Goal: Task Accomplishment & Management: Complete application form

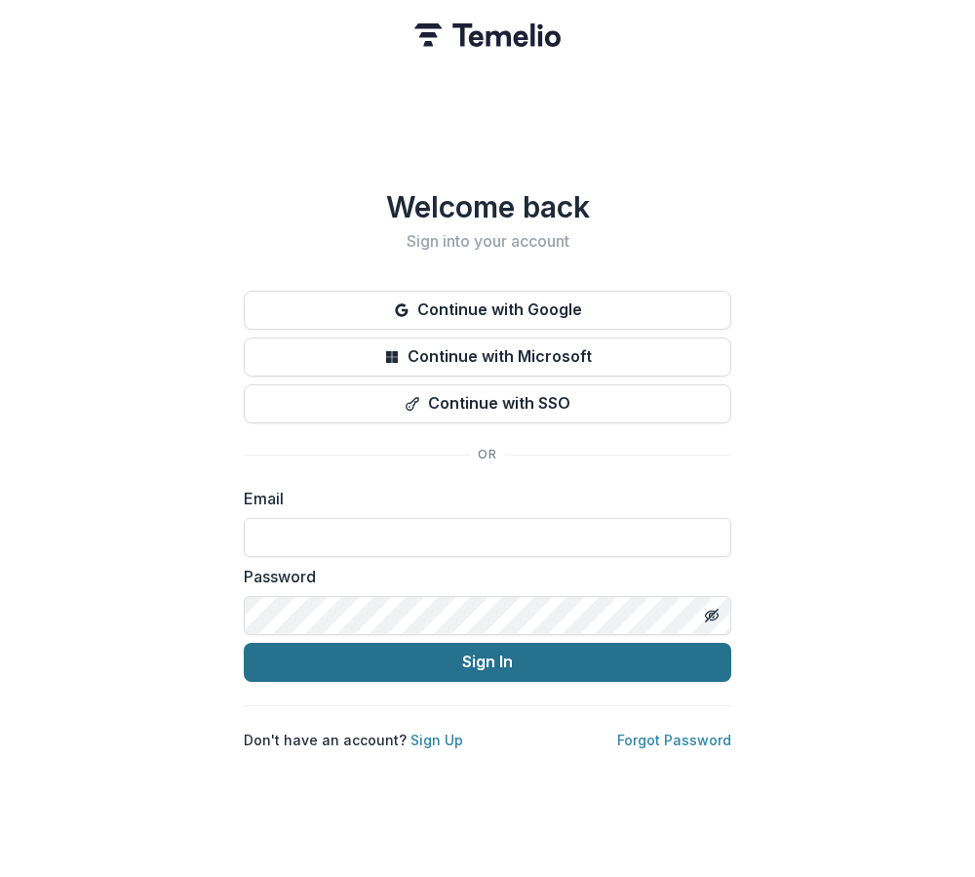
type input "**********"
click at [510, 663] on button "Sign In" at bounding box center [488, 662] width 488 height 39
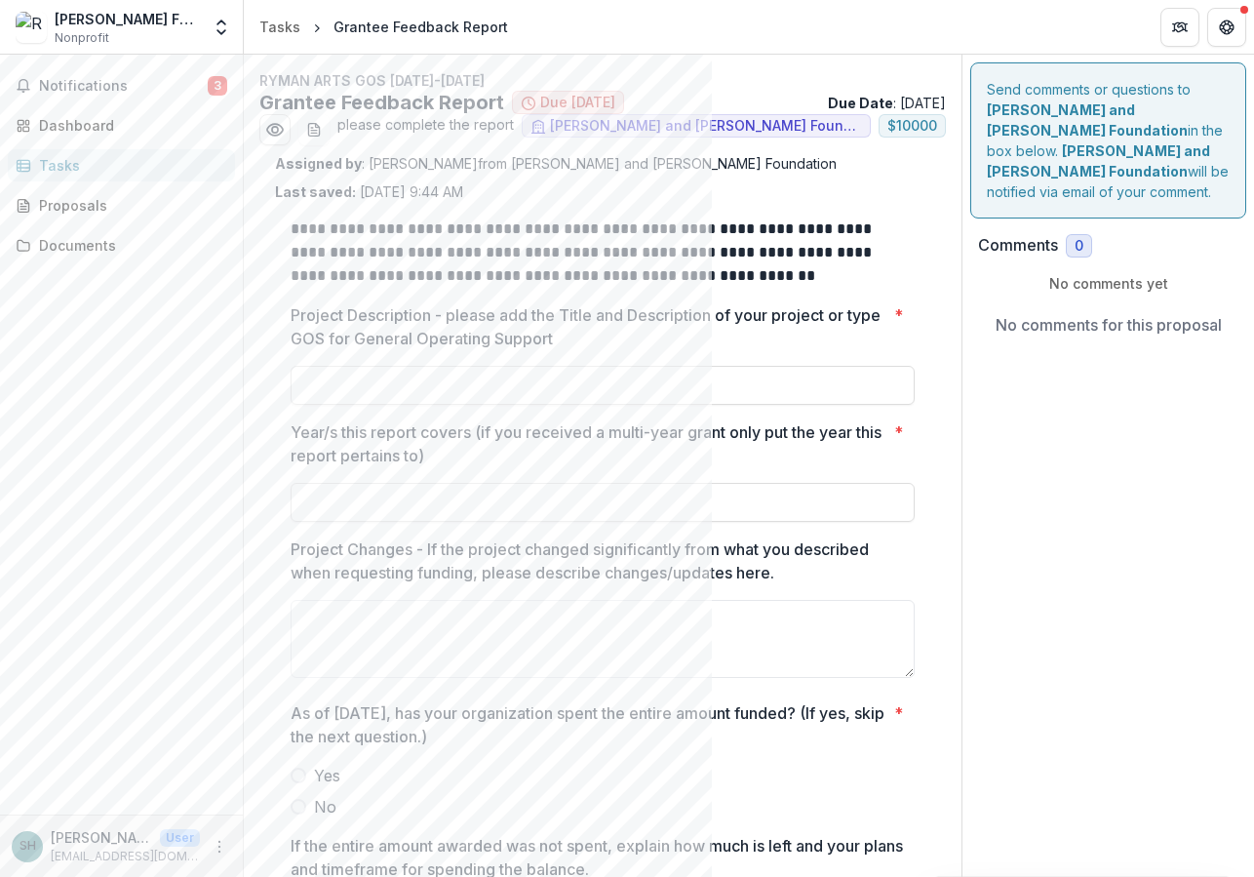
click at [578, 104] on span "Due [DATE]" at bounding box center [577, 103] width 75 height 17
click at [916, 98] on p "Due Date : [DATE]" at bounding box center [887, 103] width 118 height 20
click at [893, 99] on p "Due Date : [DATE]" at bounding box center [887, 103] width 118 height 20
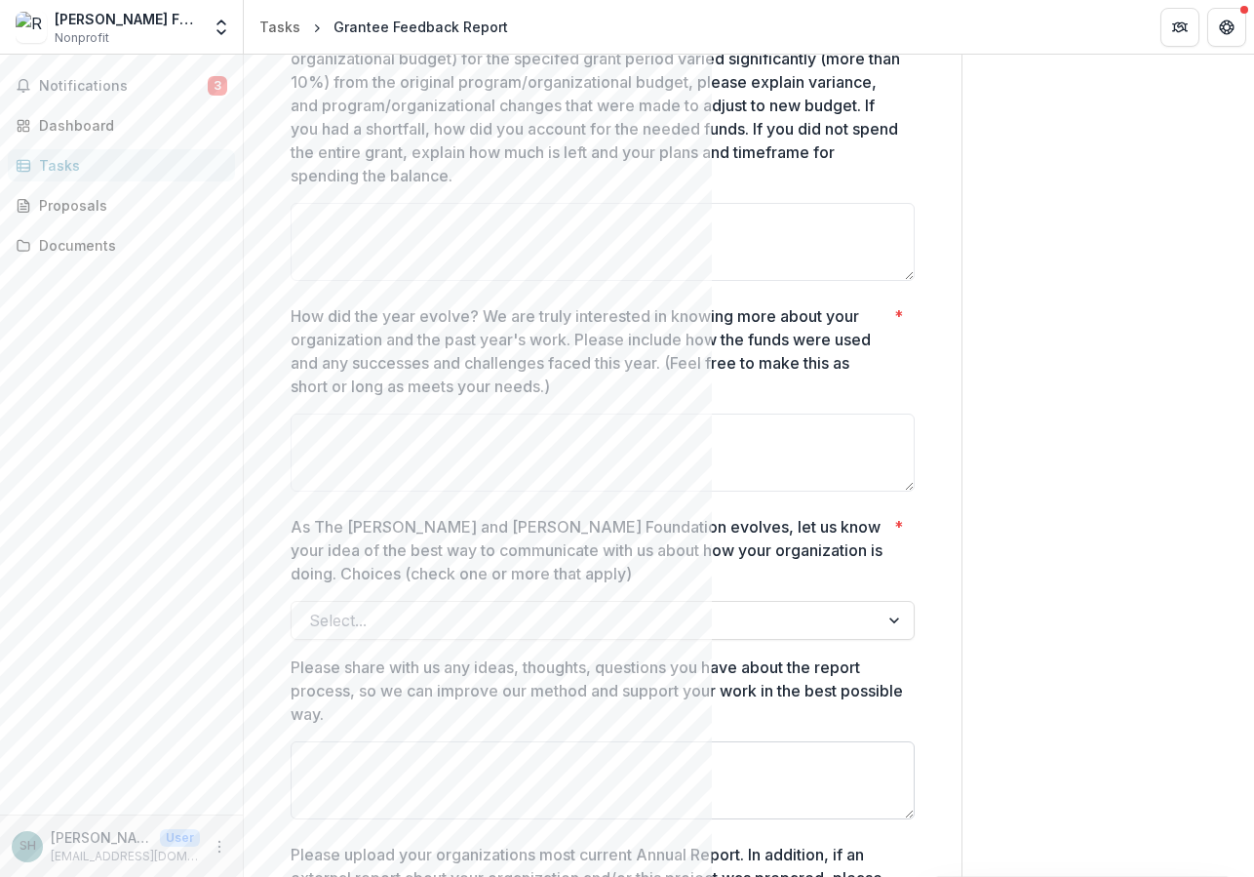
scroll to position [1366, 0]
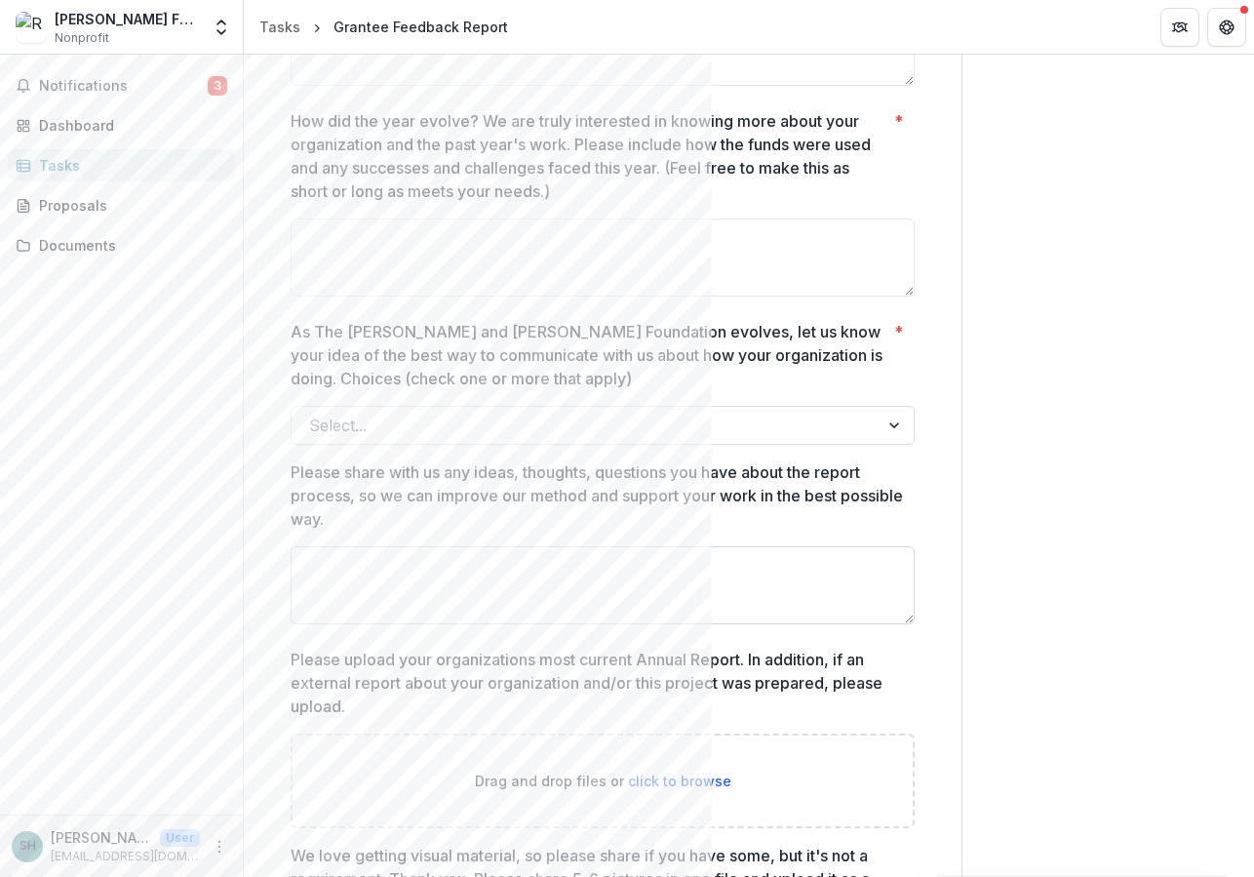
click at [521, 568] on textarea "Please share with us any ideas, thoughts, questions you have about the report p…" at bounding box center [603, 585] width 624 height 78
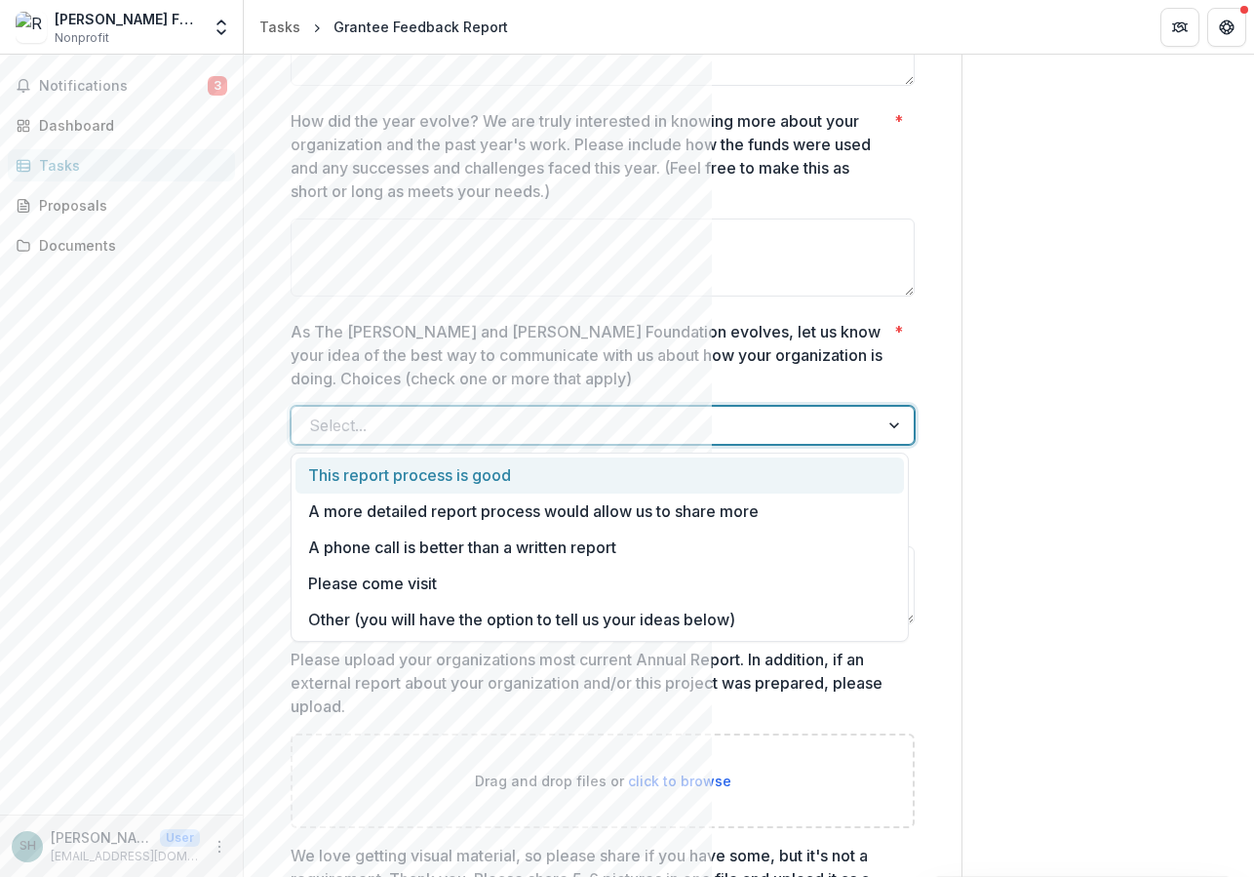
click at [482, 431] on div at bounding box center [585, 425] width 552 height 27
click at [727, 469] on div "This report process is good" at bounding box center [600, 475] width 609 height 36
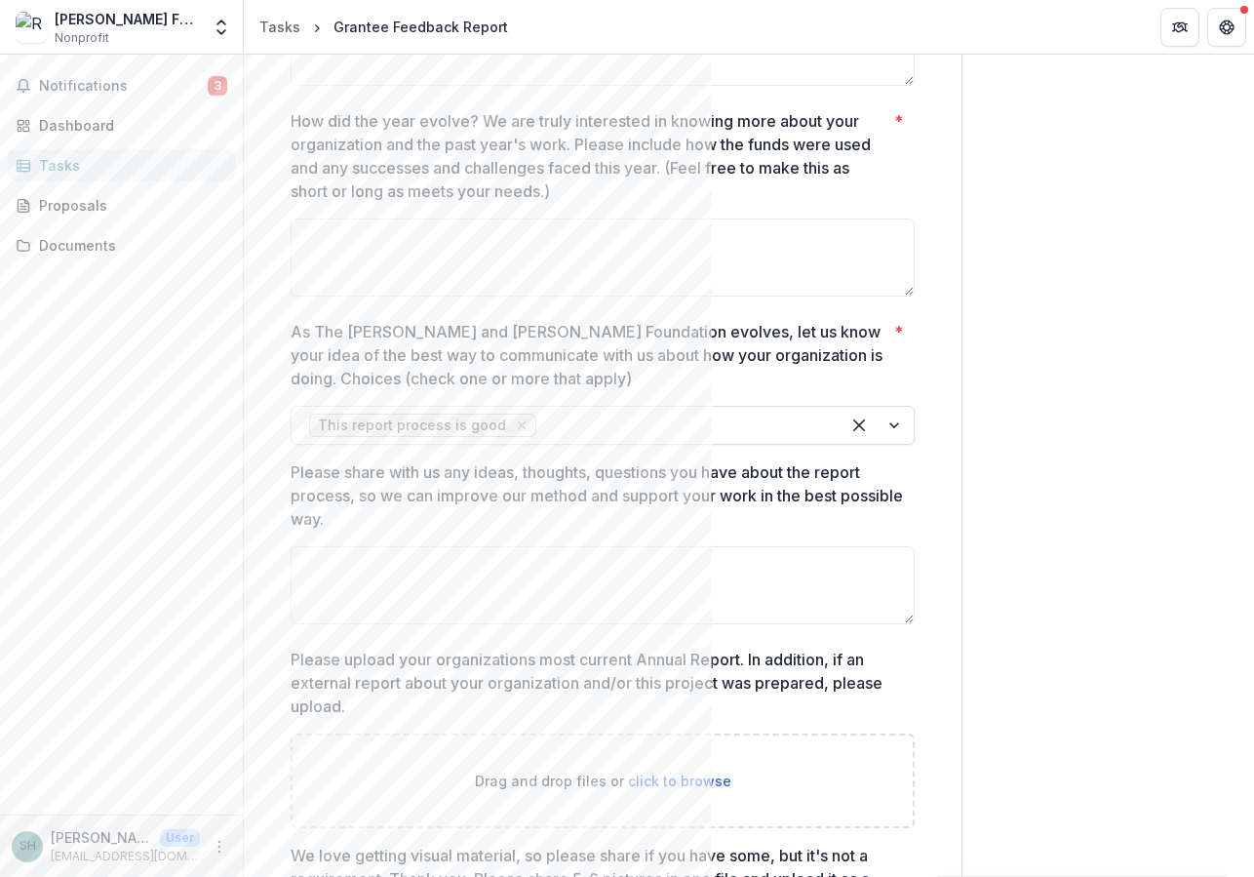
click at [974, 547] on div "Send comments or questions to [PERSON_NAME] and [PERSON_NAME] Foundation in the…" at bounding box center [1109, 83] width 292 height 2789
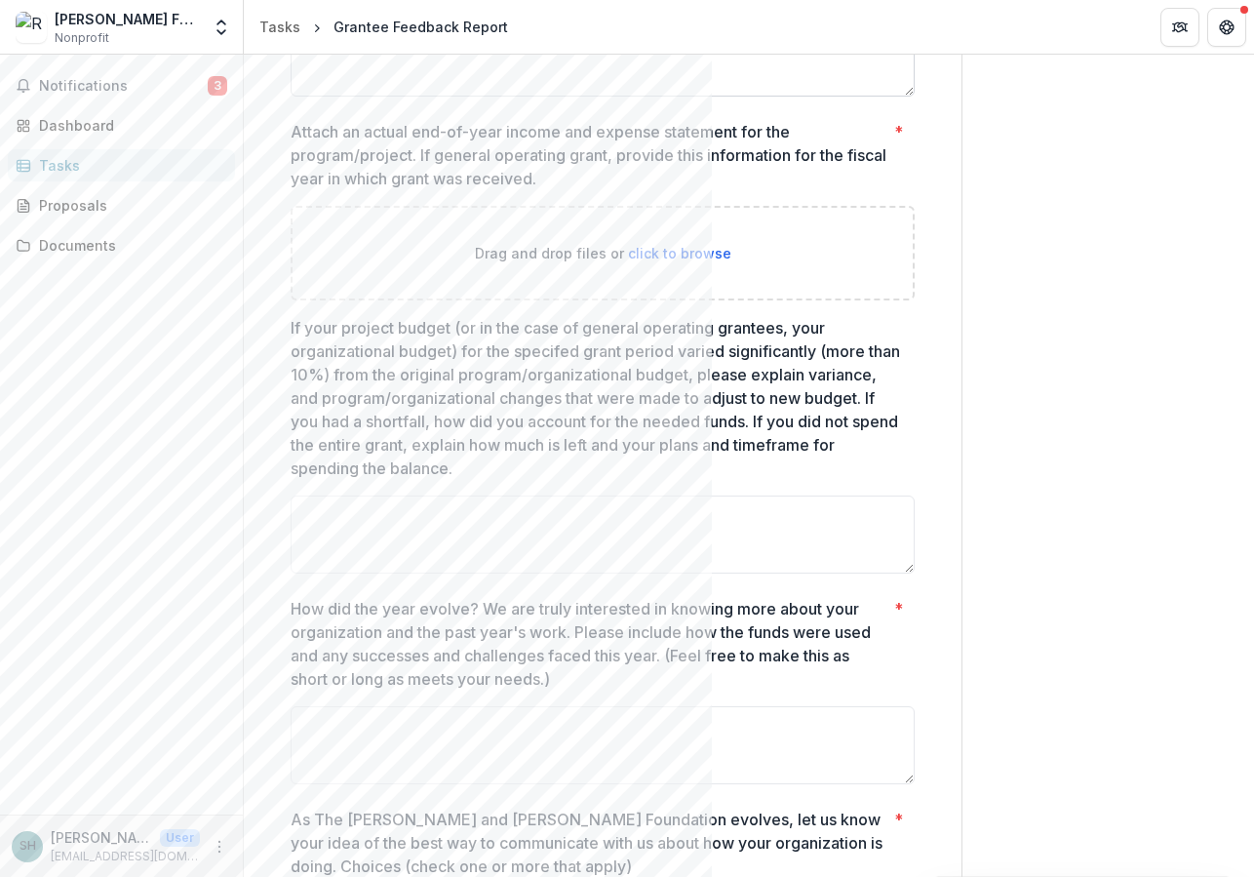
scroll to position [0, 0]
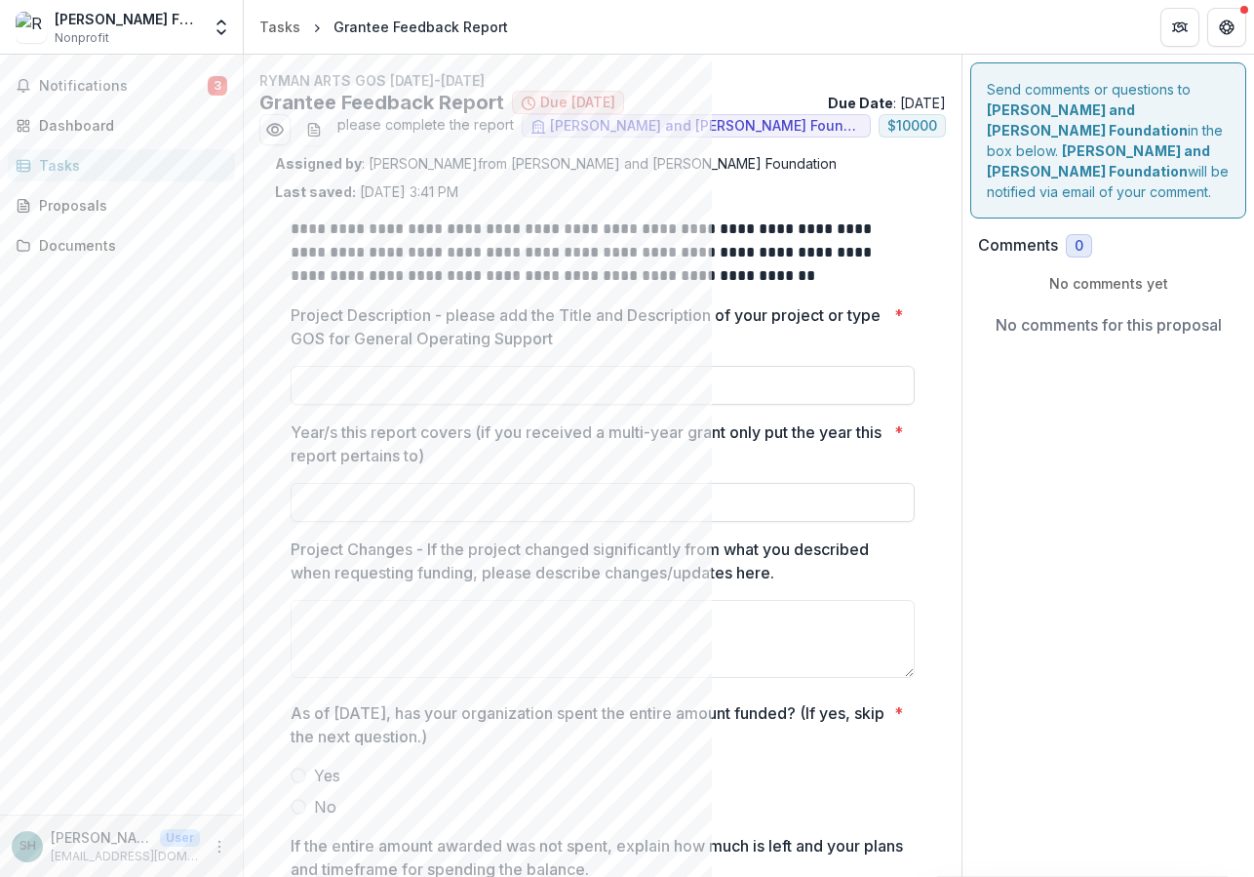
click at [556, 378] on input "Project Description - please add the Title and Description of your project or t…" at bounding box center [603, 385] width 624 height 39
type input "***"
click at [480, 517] on input "Year/s this report covers (if you received a multi-year grant only put the year…" at bounding box center [603, 502] width 624 height 39
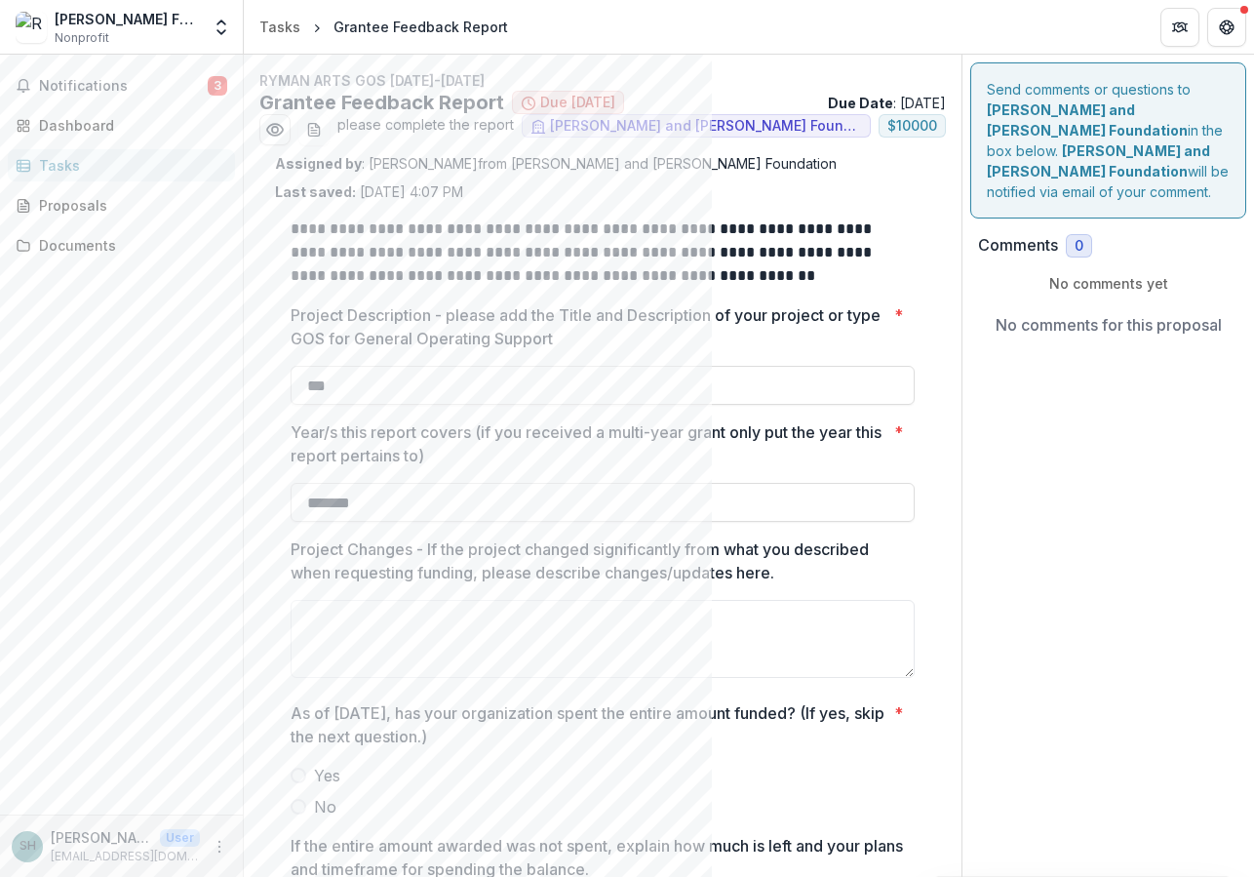
type input "*******"
click at [116, 96] on button "Notifications 3" at bounding box center [121, 85] width 227 height 31
click at [974, 35] on button "Get Help" at bounding box center [1227, 27] width 39 height 39
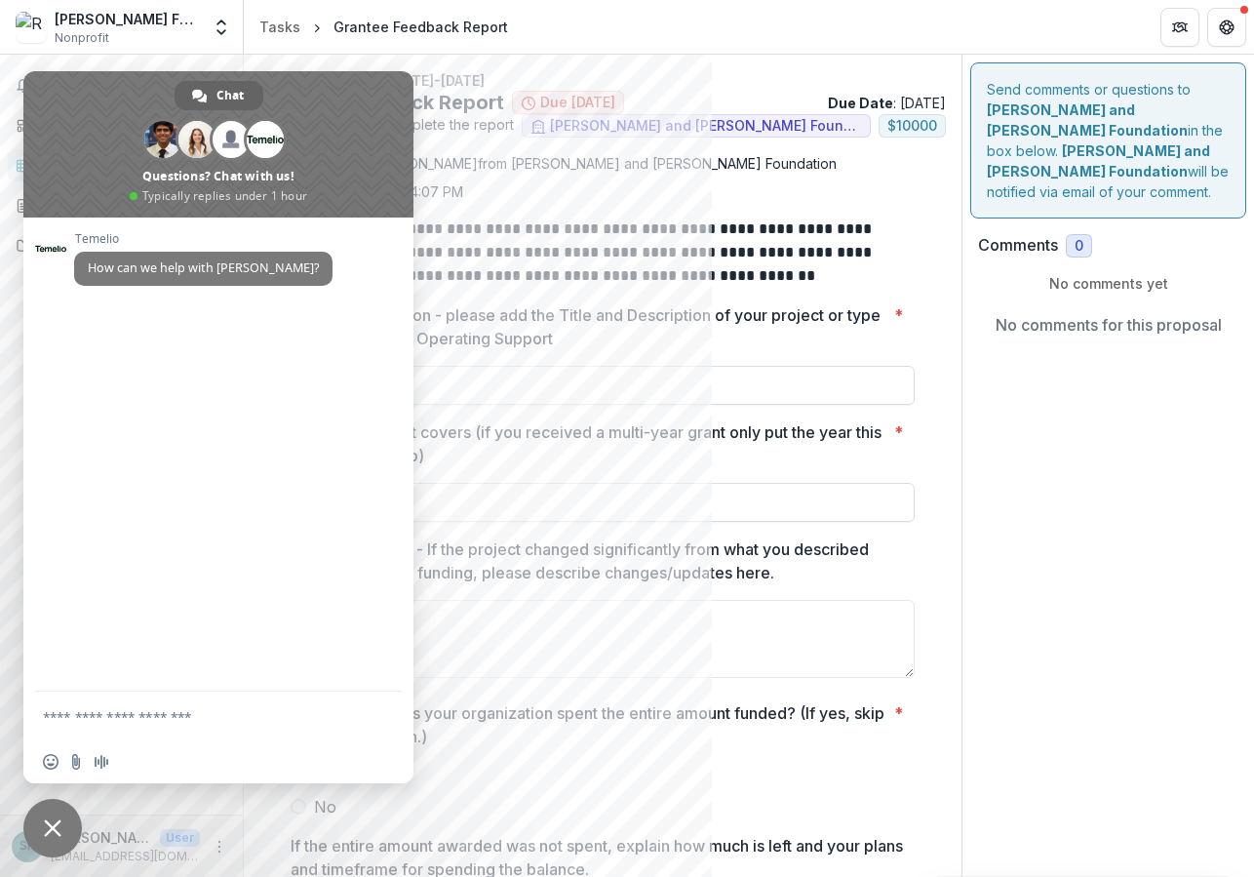
click at [59, 822] on span "Close chat" at bounding box center [53, 828] width 18 height 18
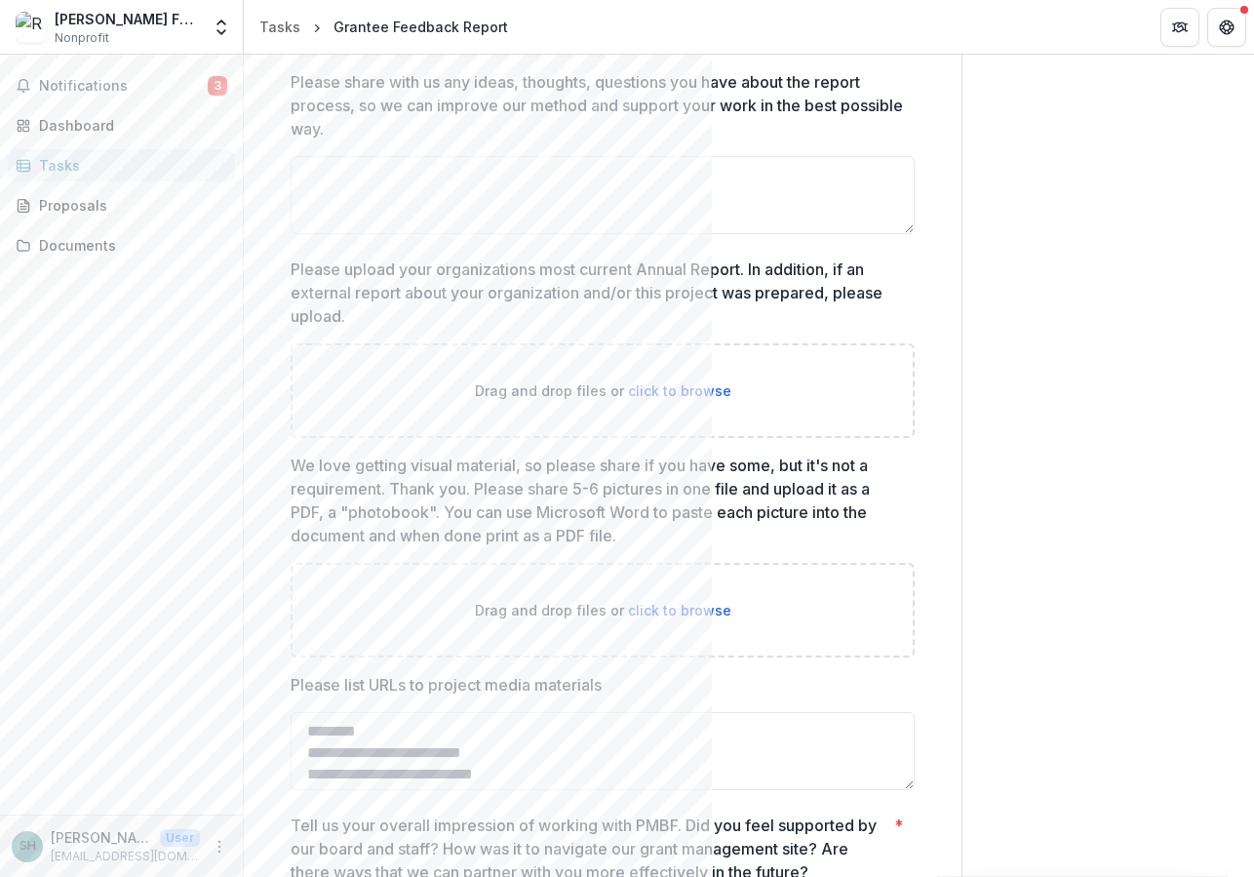
scroll to position [1966, 0]
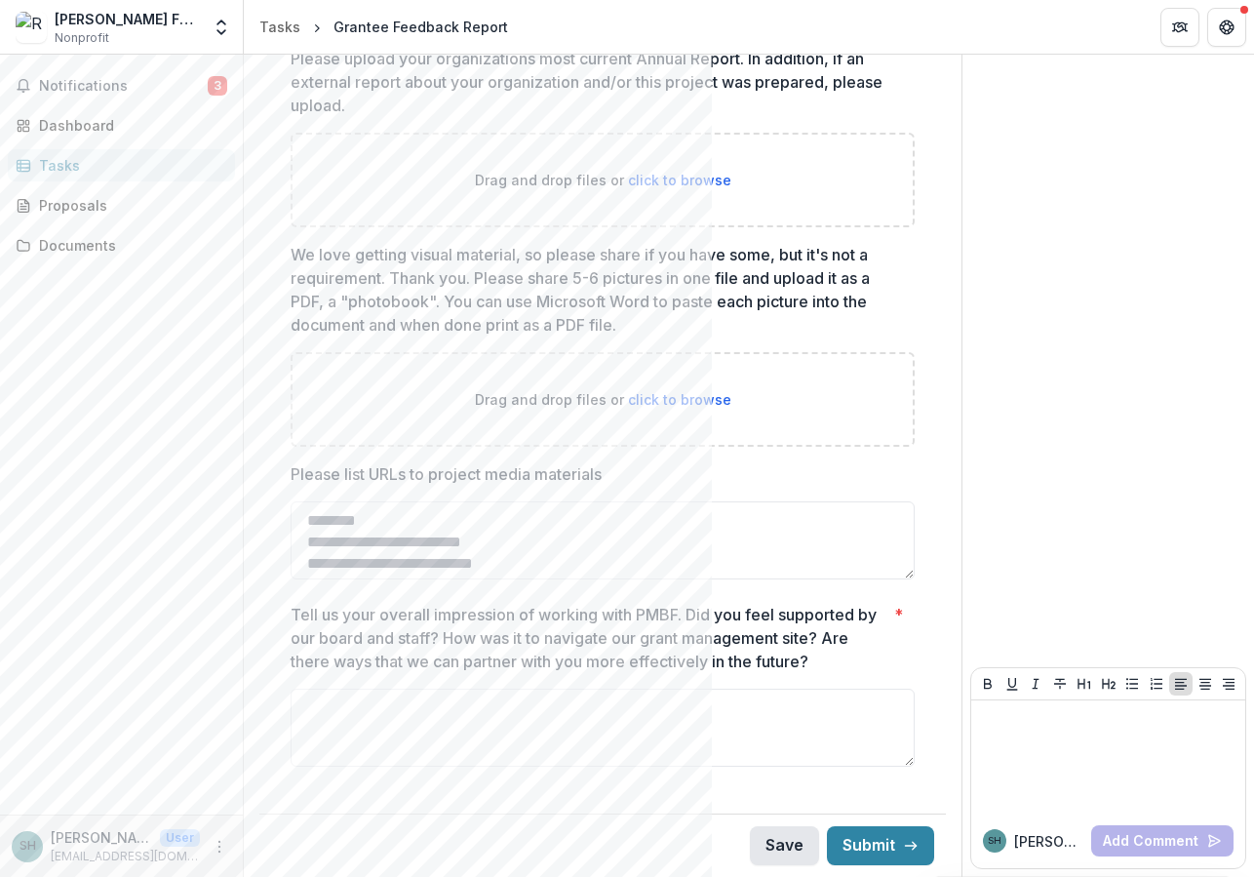
click at [767, 848] on button "Save" at bounding box center [784, 845] width 69 height 39
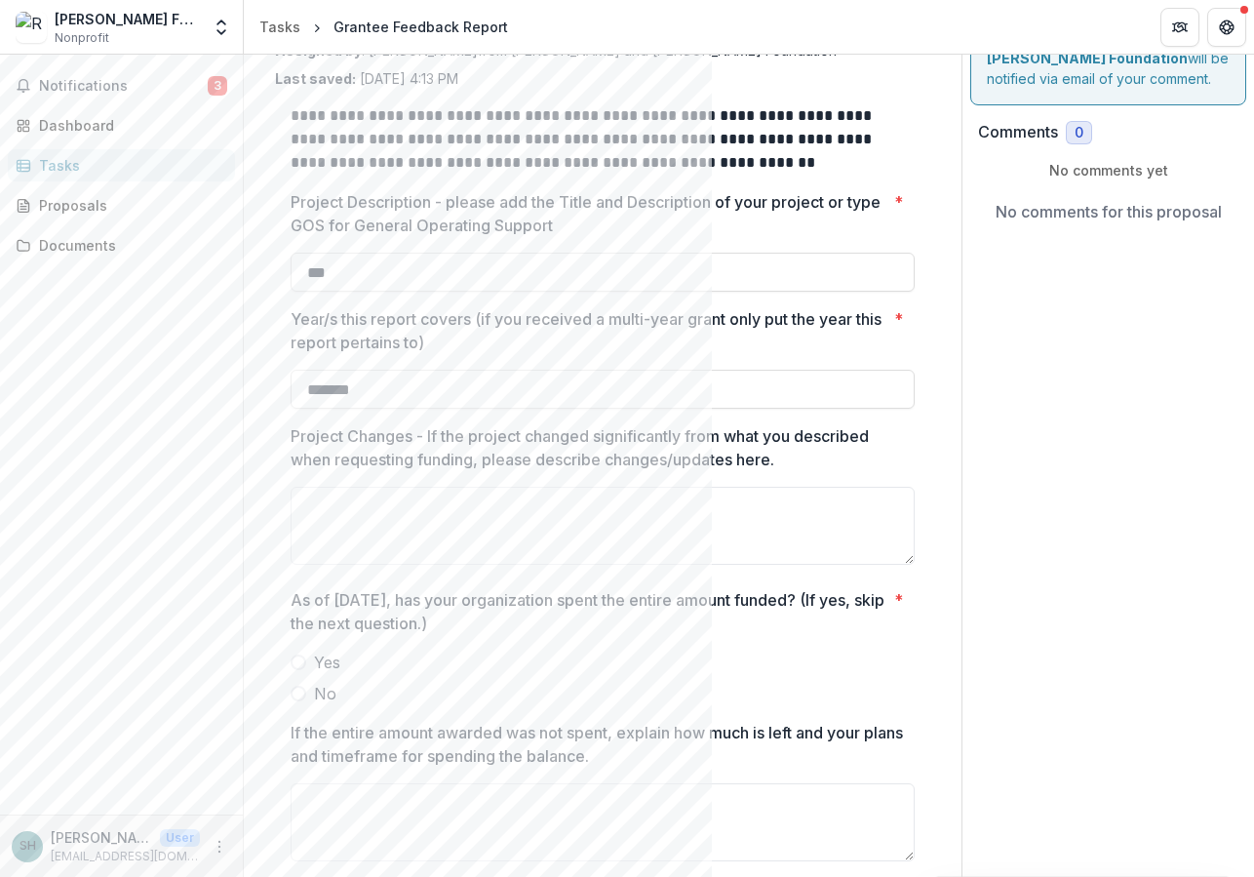
scroll to position [0, 0]
